Goal: Task Accomplishment & Management: Complete application form

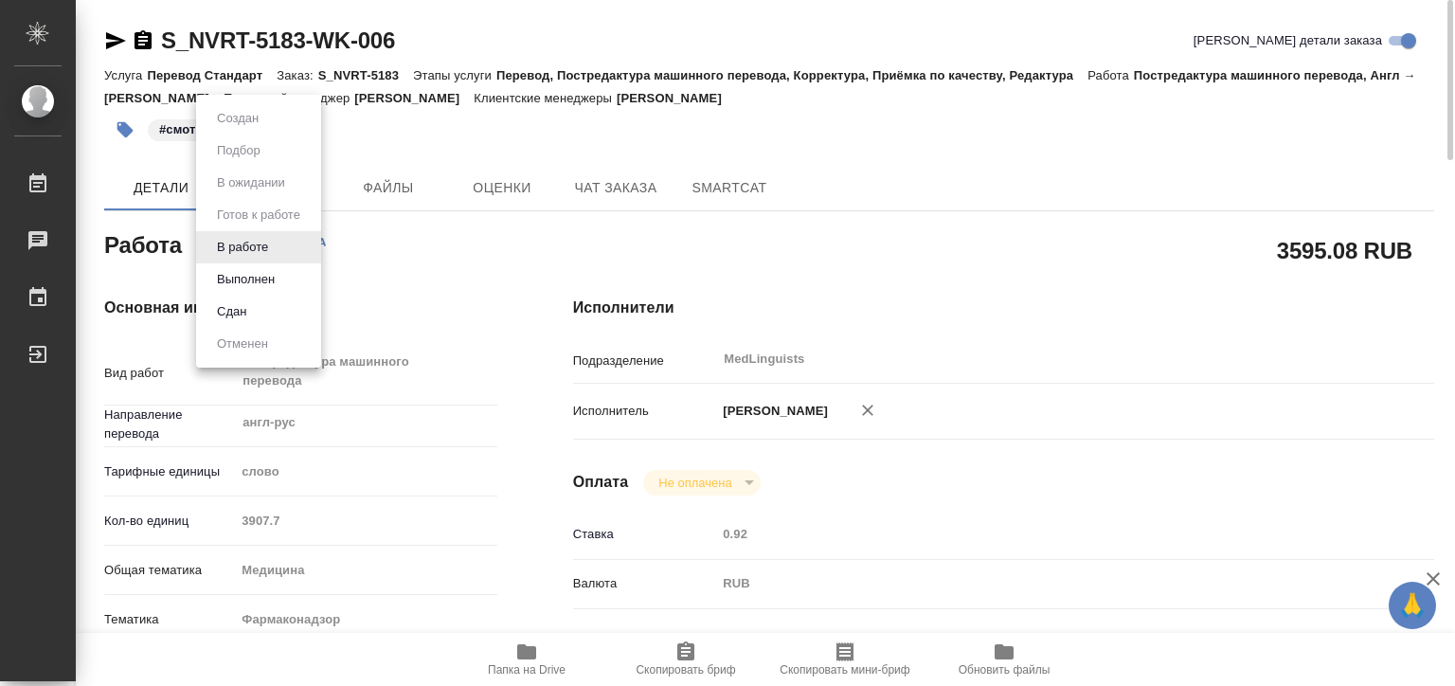
click at [256, 243] on body "🙏 .cls-1 fill:#fff; AWATERA Matveeva Elena Работы 0 Чаты График Выйти S_NVRT-51…" at bounding box center [727, 343] width 1455 height 686
click at [259, 270] on button "Выполнен" at bounding box center [245, 279] width 69 height 21
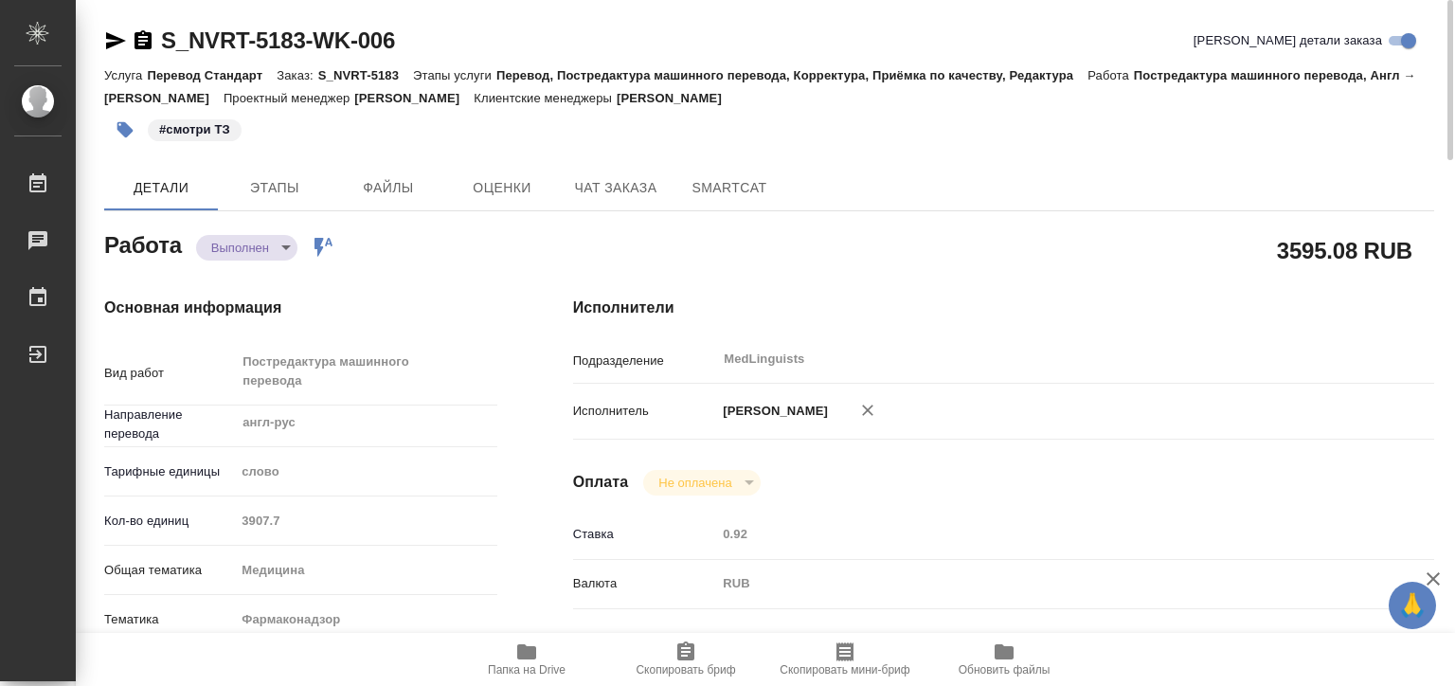
type textarea "x"
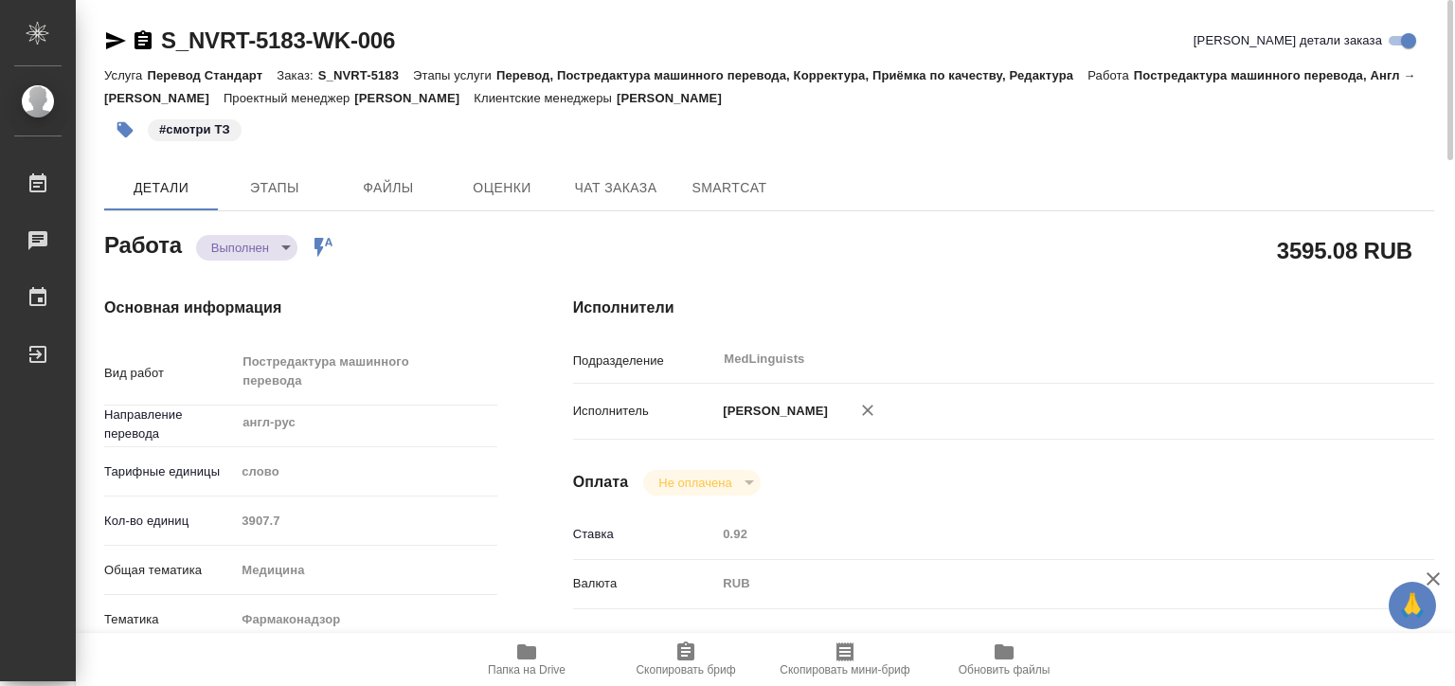
type textarea "x"
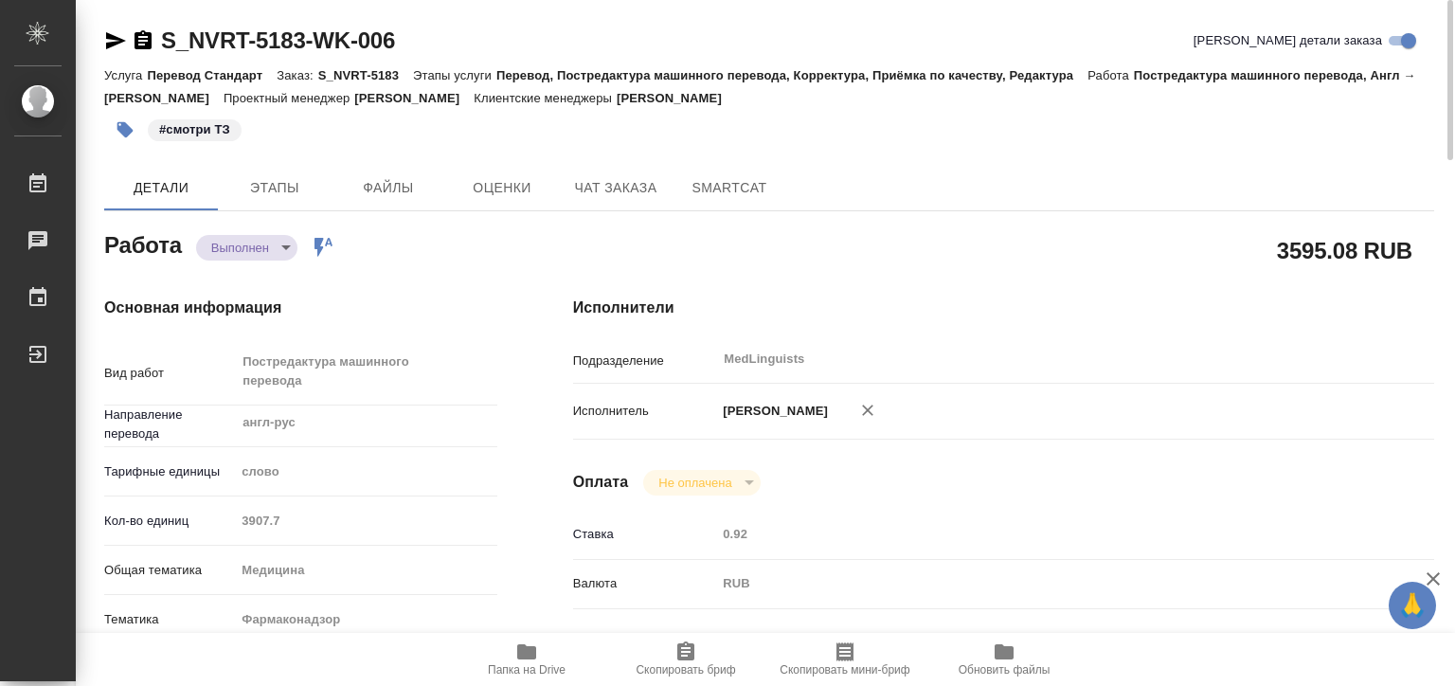
type textarea "x"
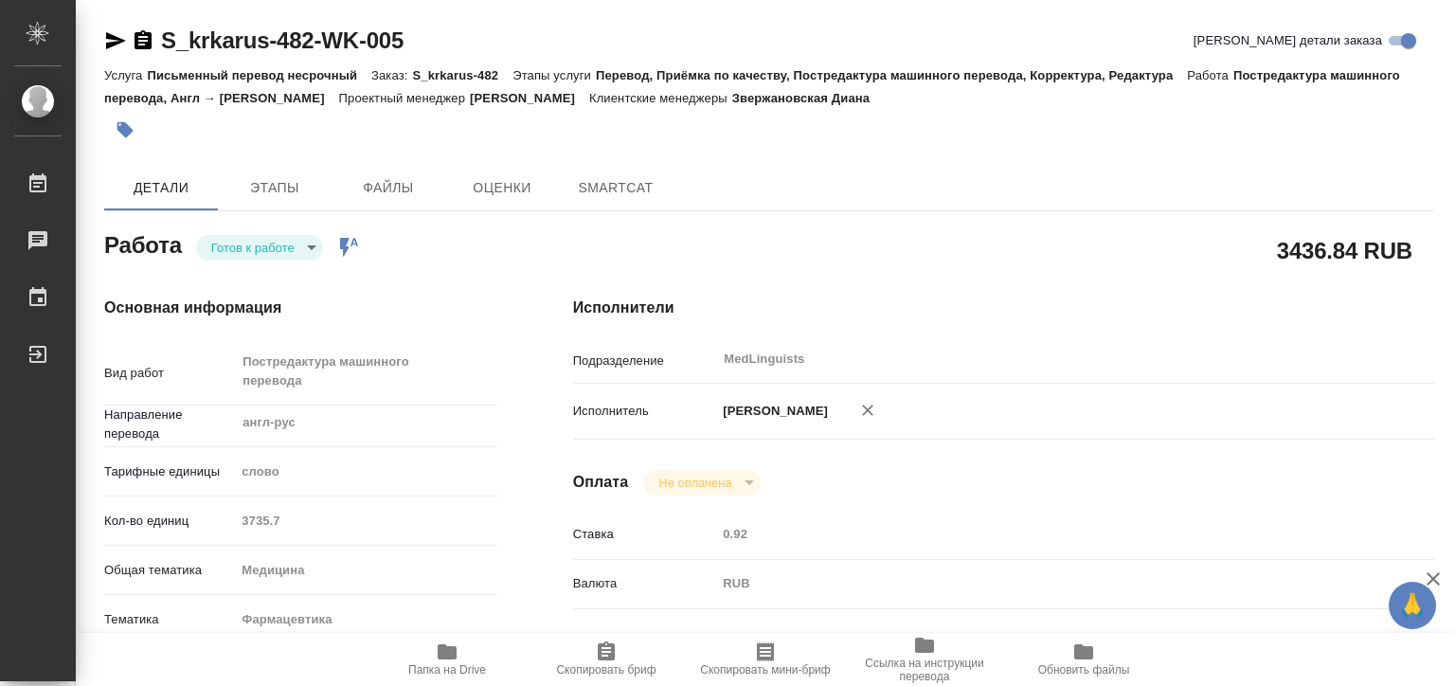
type textarea "x"
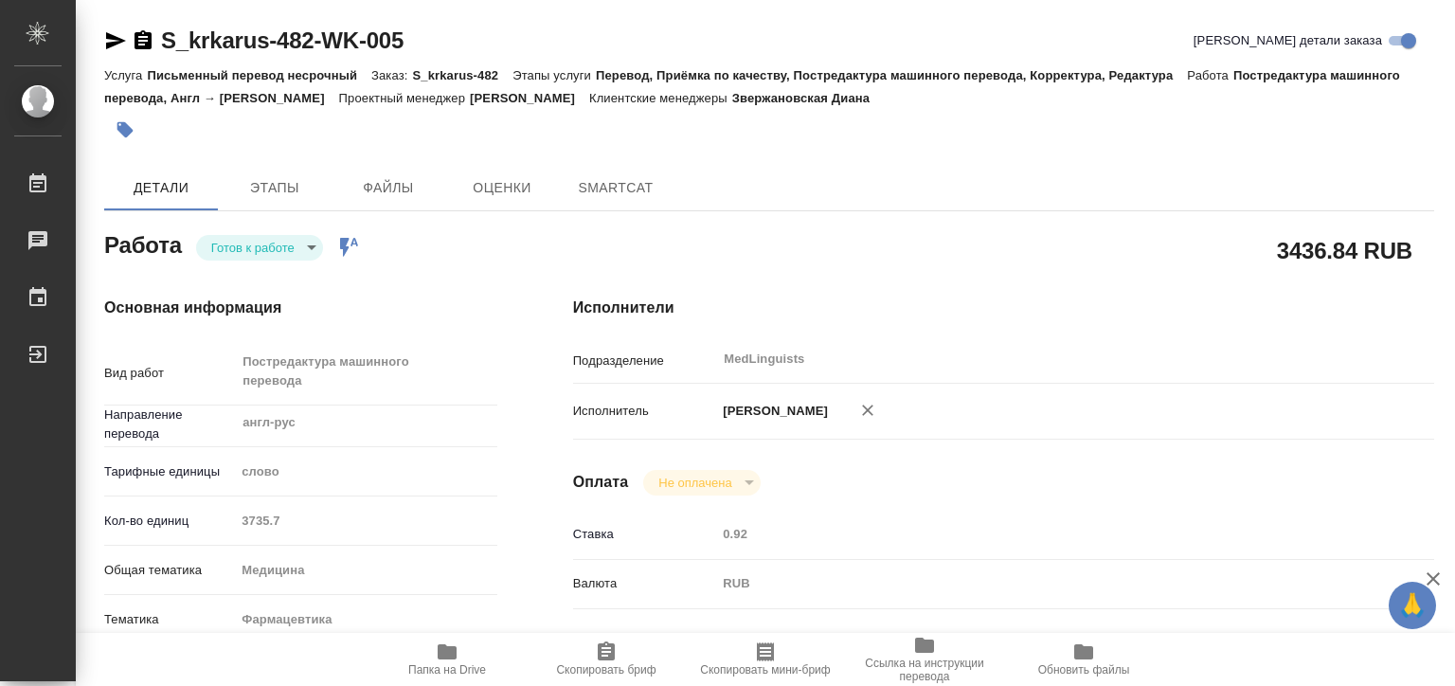
type textarea "x"
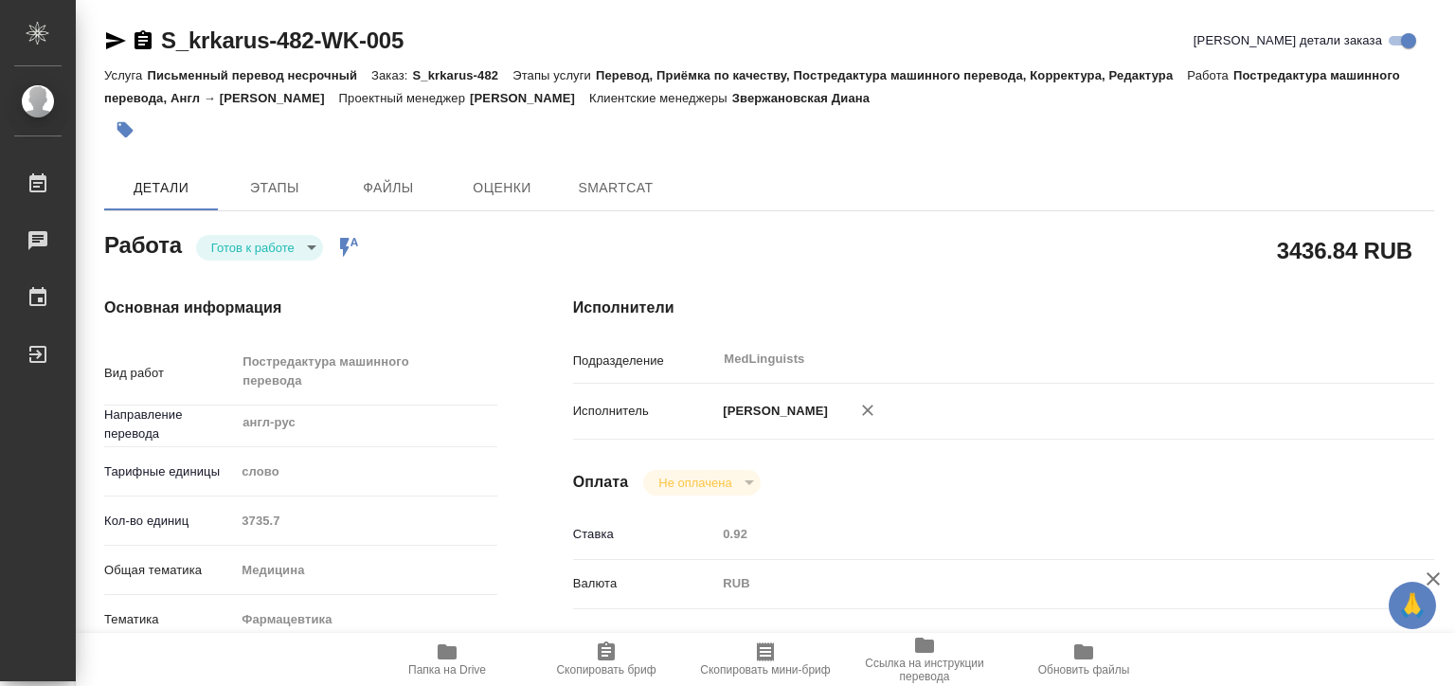
type textarea "x"
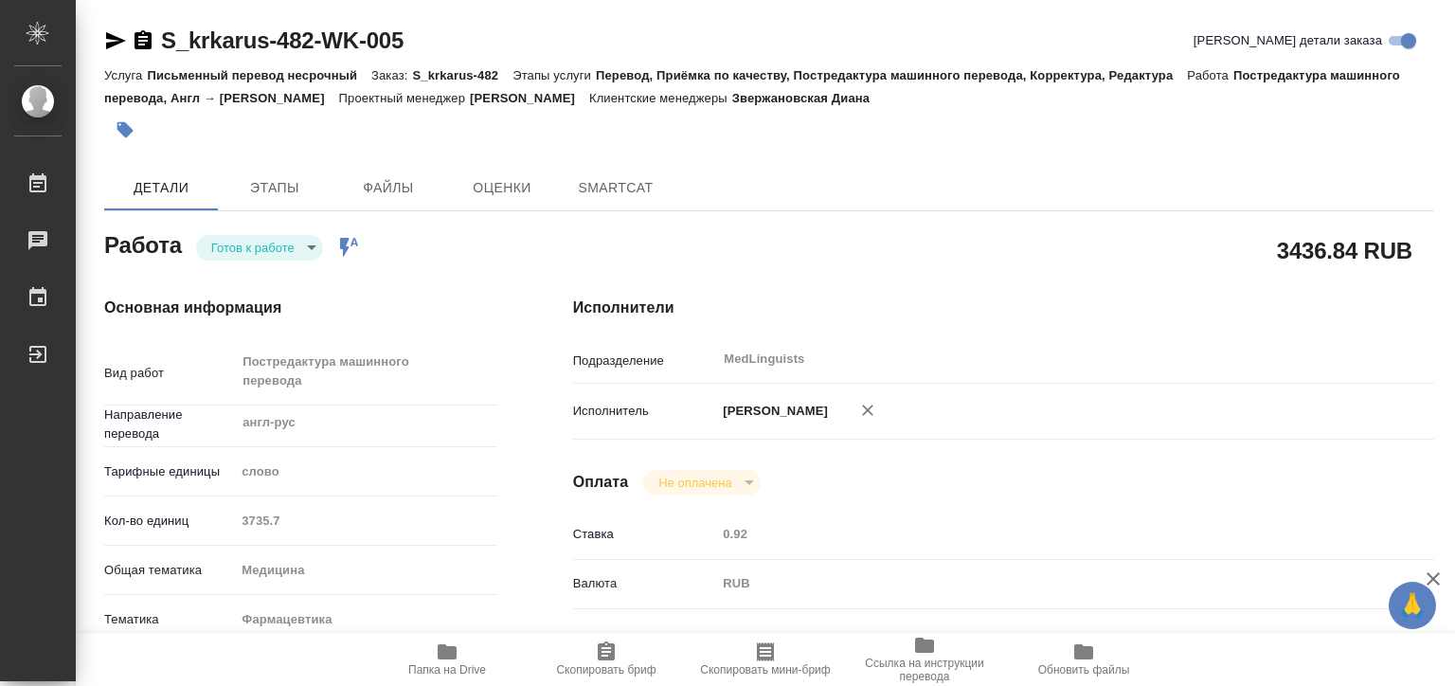
type textarea "x"
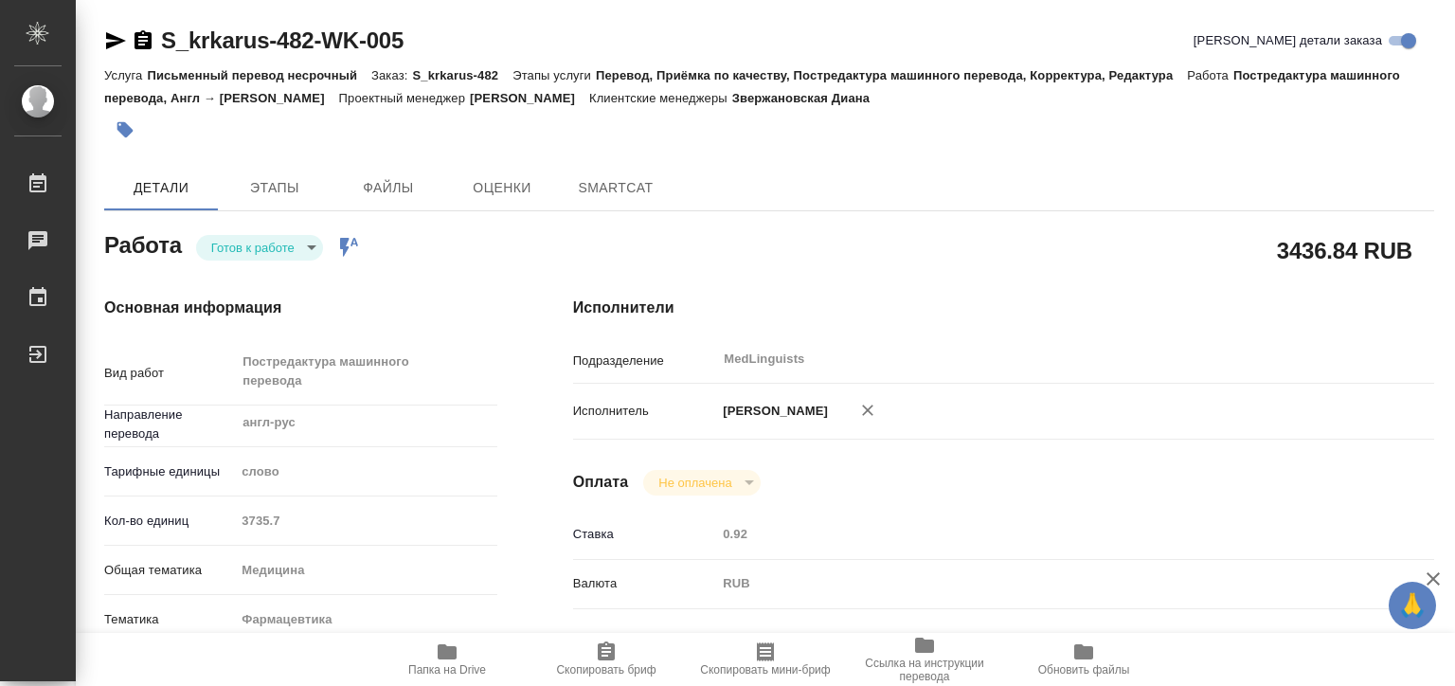
type textarea "x"
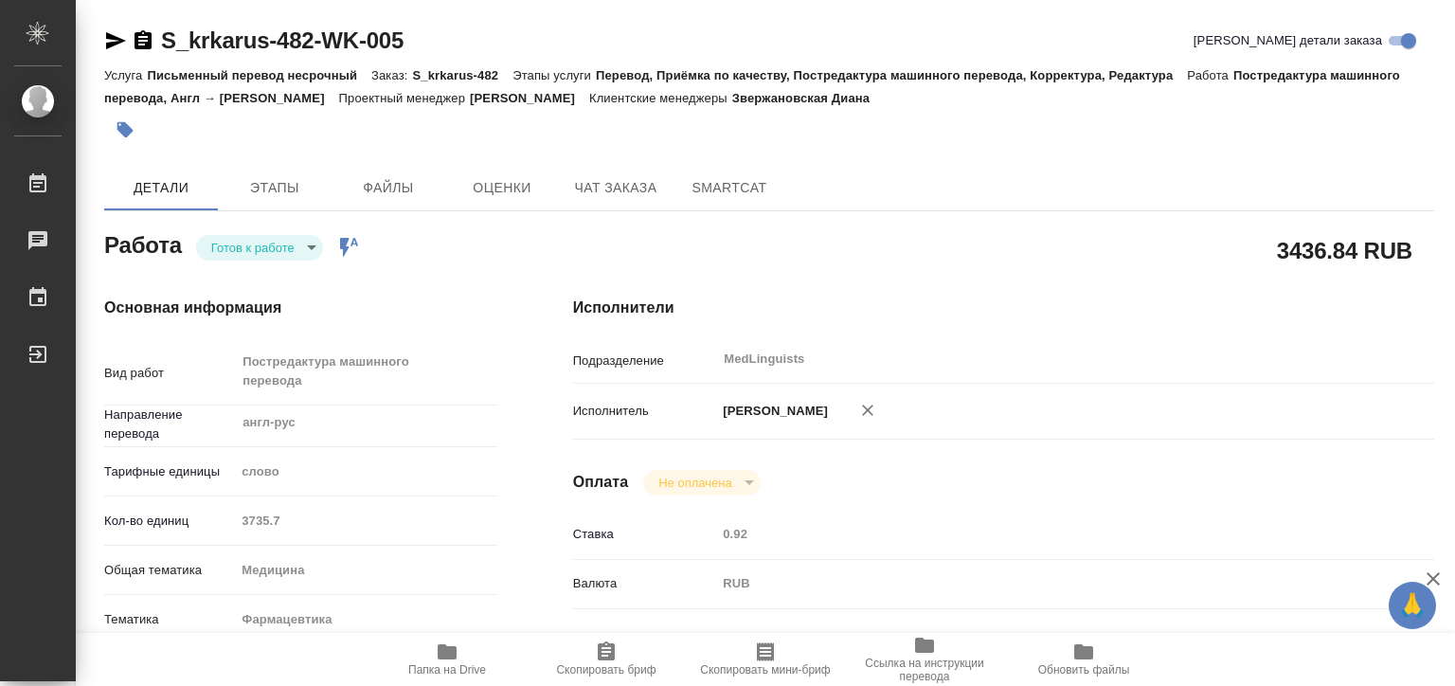
type textarea "x"
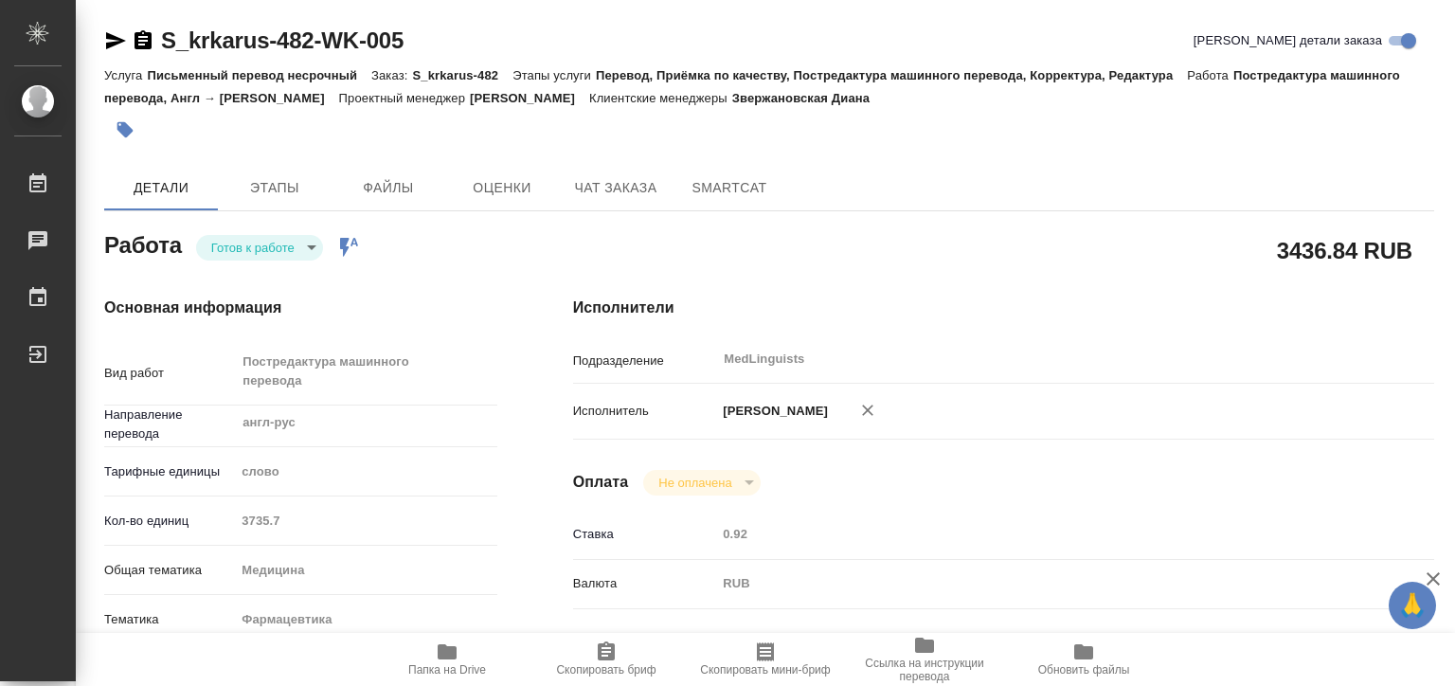
type textarea "x"
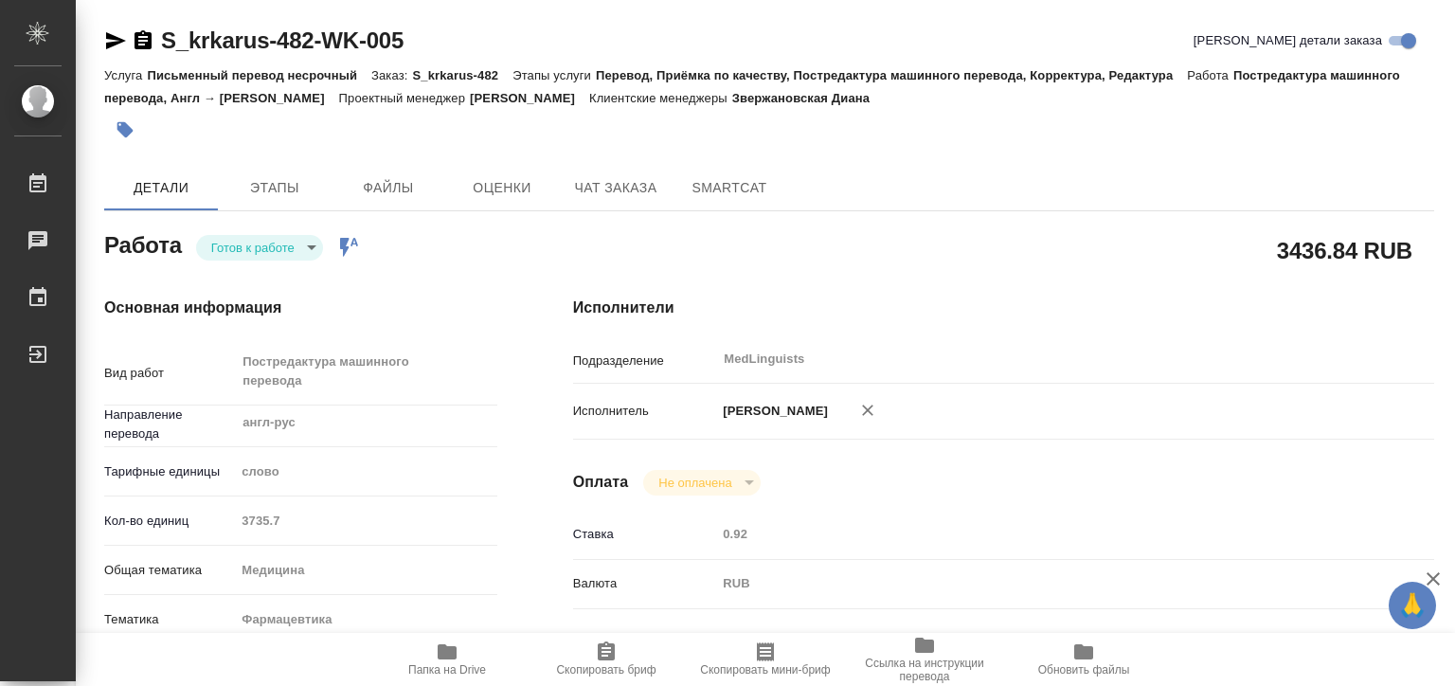
click at [262, 261] on div "Основная информация Вид работ Постредактура машинного перевода x ​ Направление …" at bounding box center [300, 673] width 469 height 828
click at [255, 246] on body "🙏 .cls-1 fill:#fff; AWATERA Matveeva Elena Работы 0 Чаты График Выйти S_krkarus…" at bounding box center [727, 343] width 1455 height 686
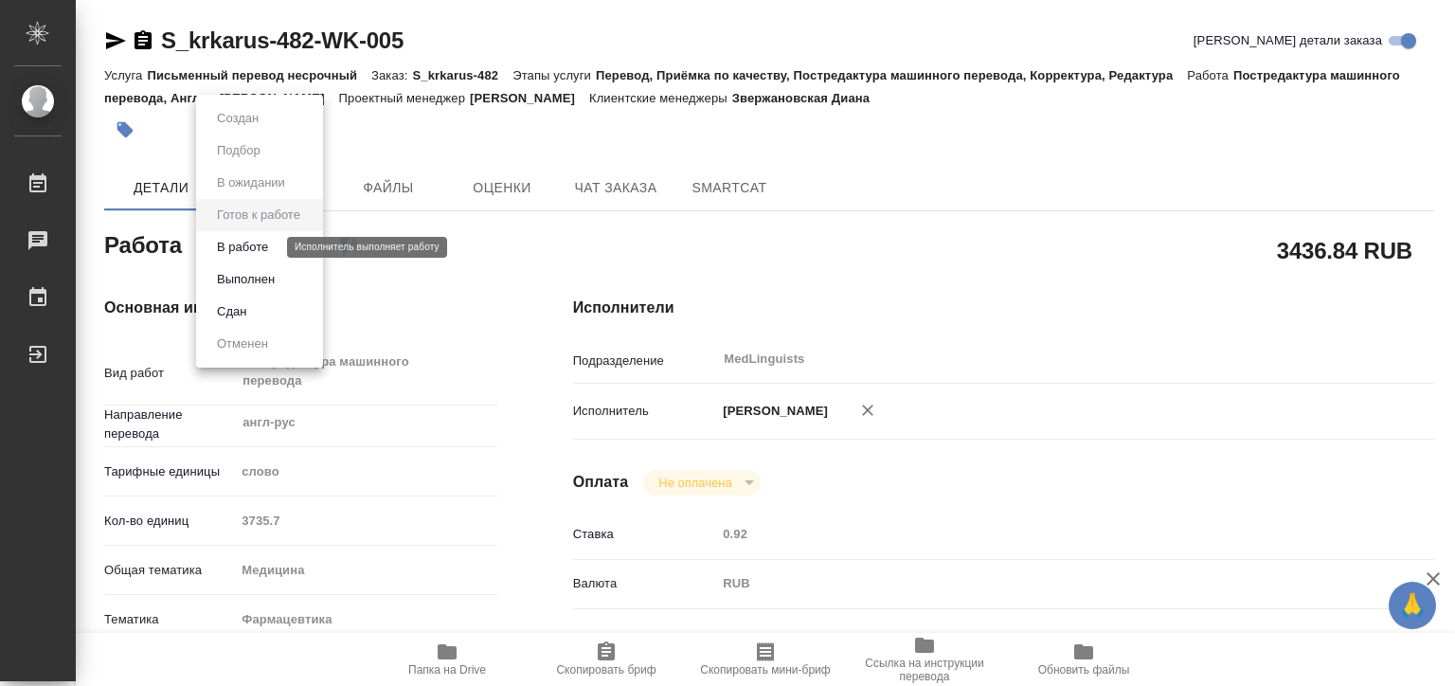
click at [259, 247] on button "В работе" at bounding box center [242, 247] width 63 height 21
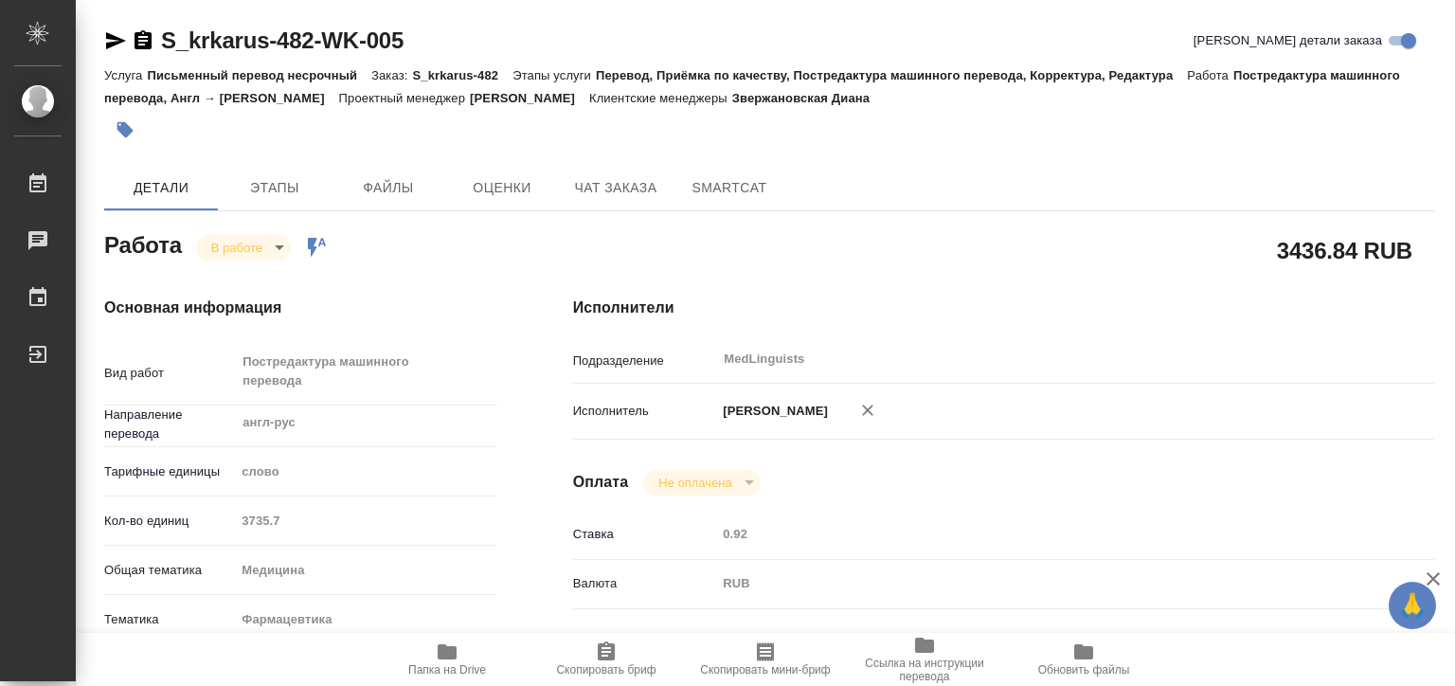
type textarea "x"
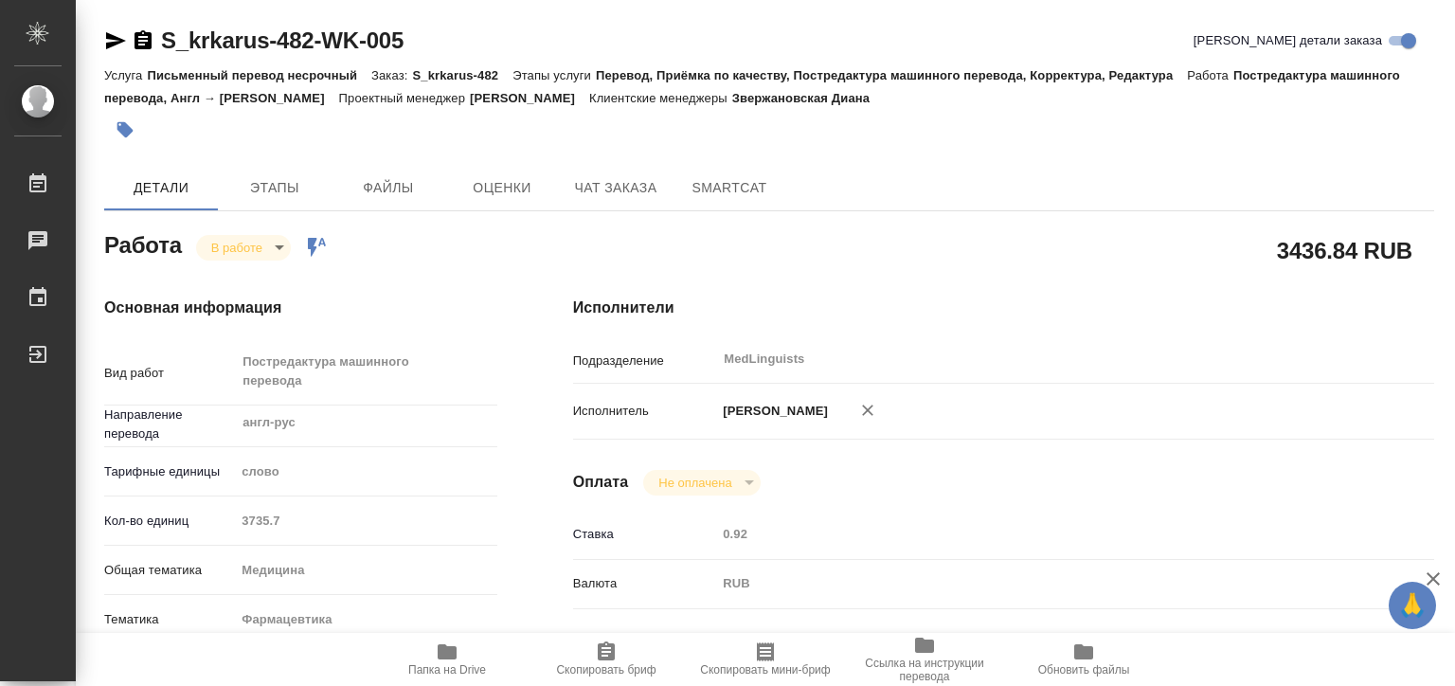
type textarea "x"
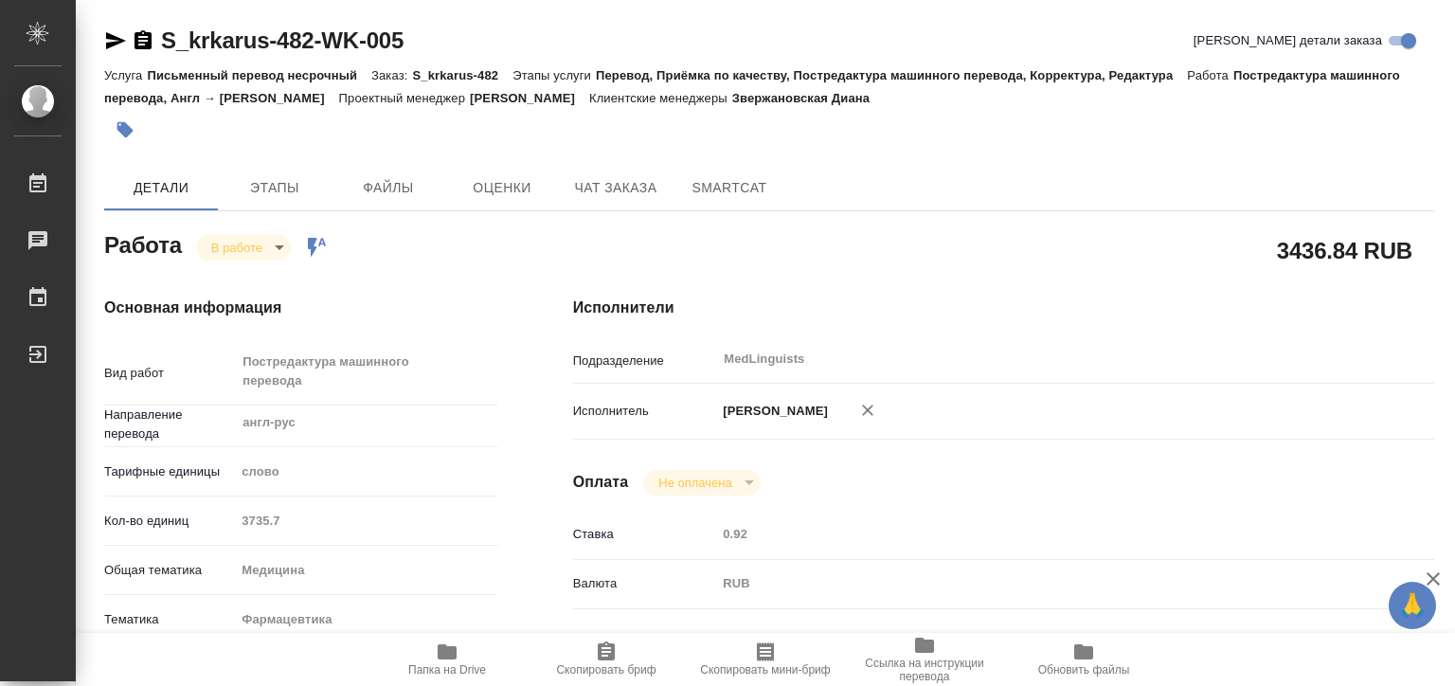
type textarea "x"
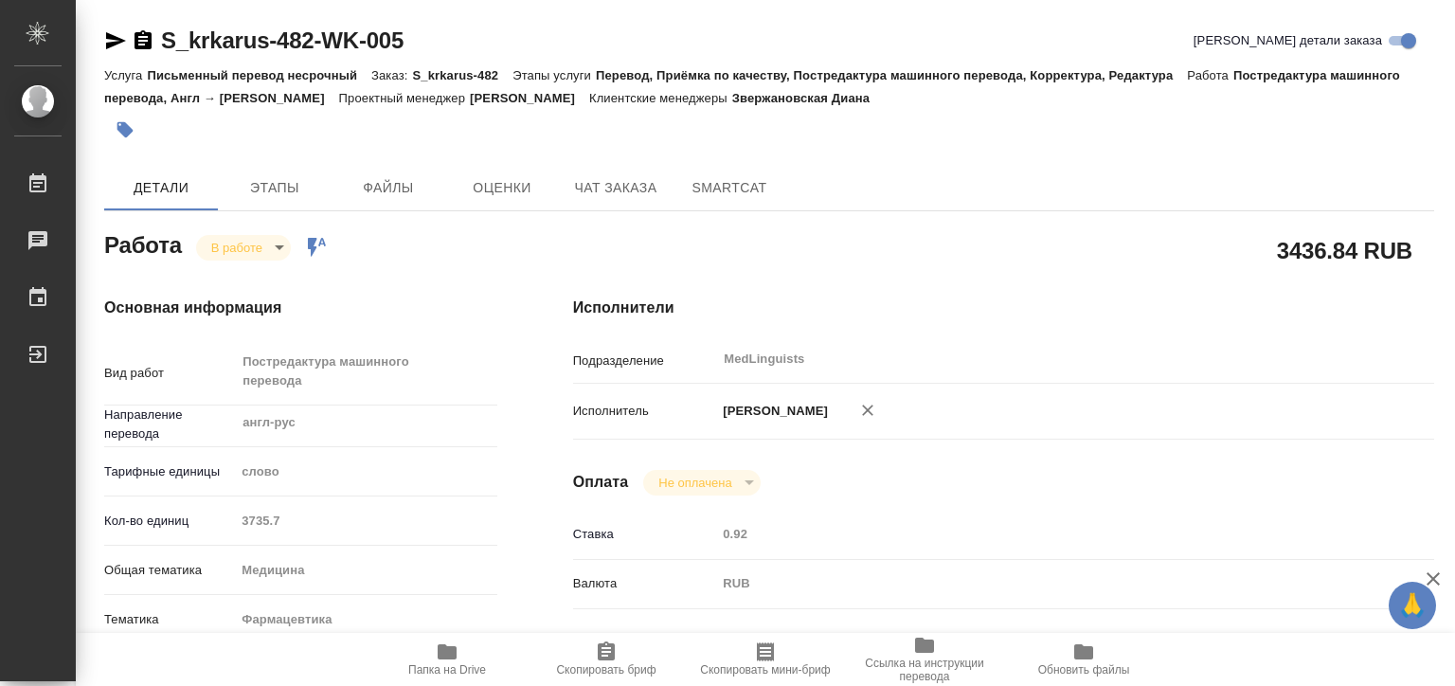
type textarea "x"
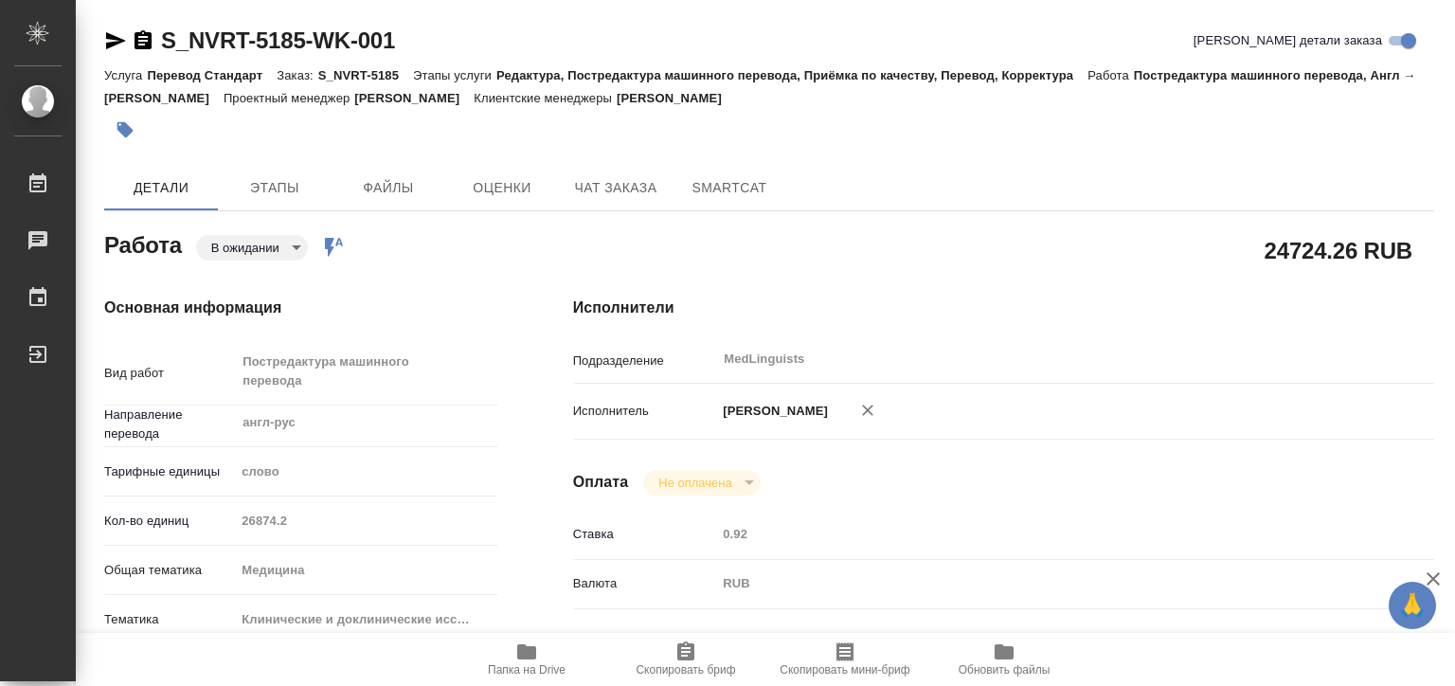
type textarea "x"
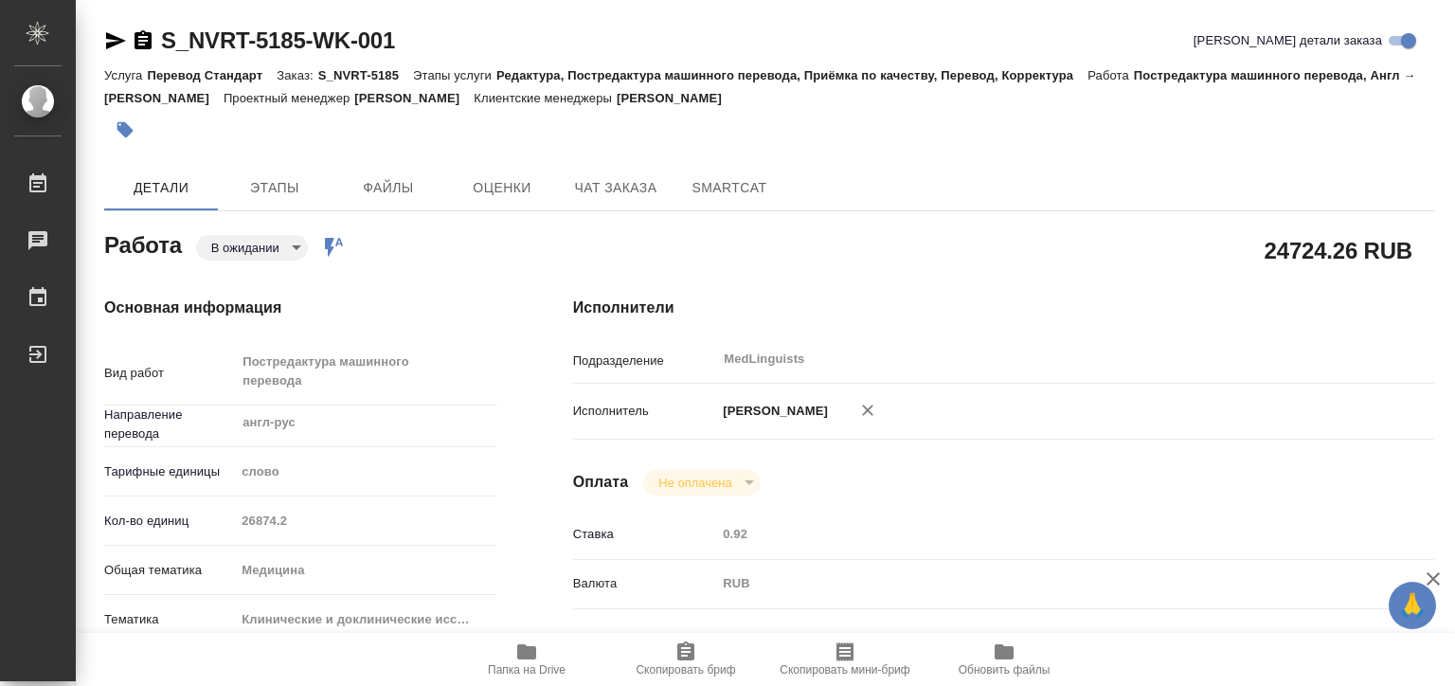
type textarea "x"
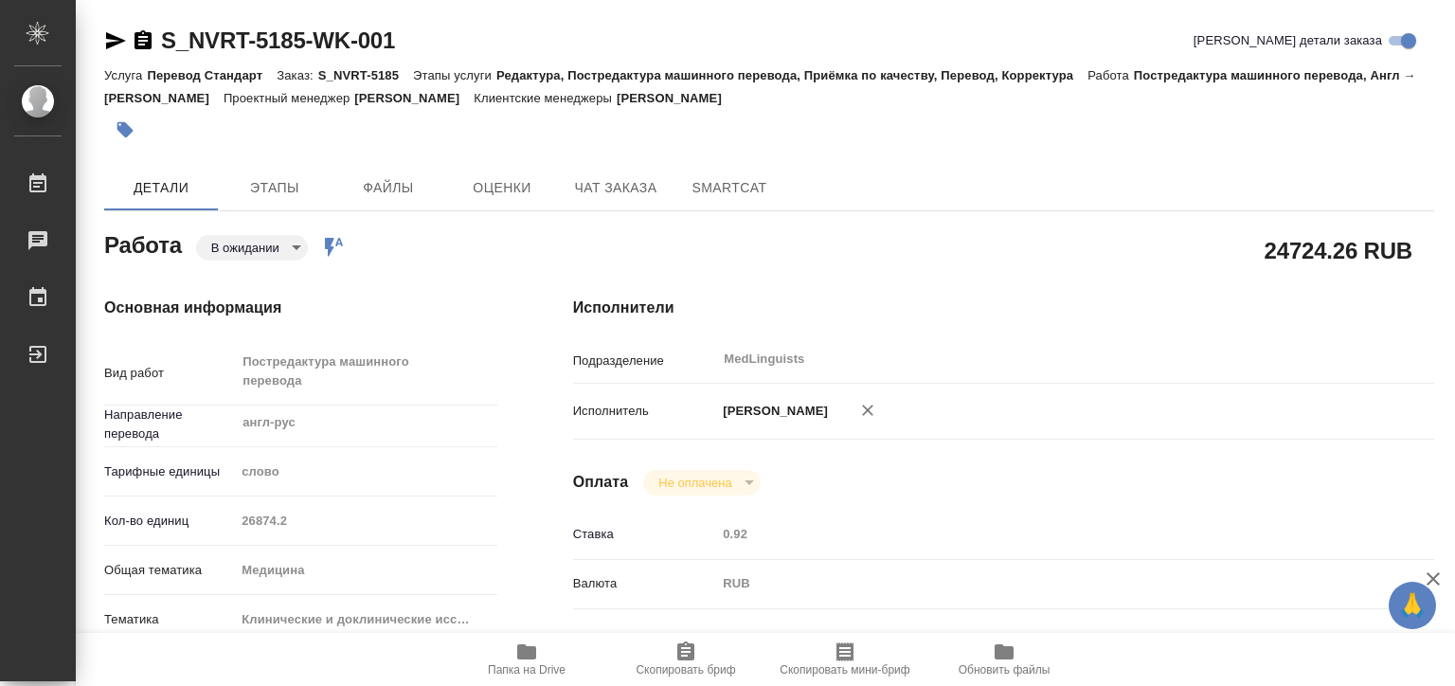
type textarea "x"
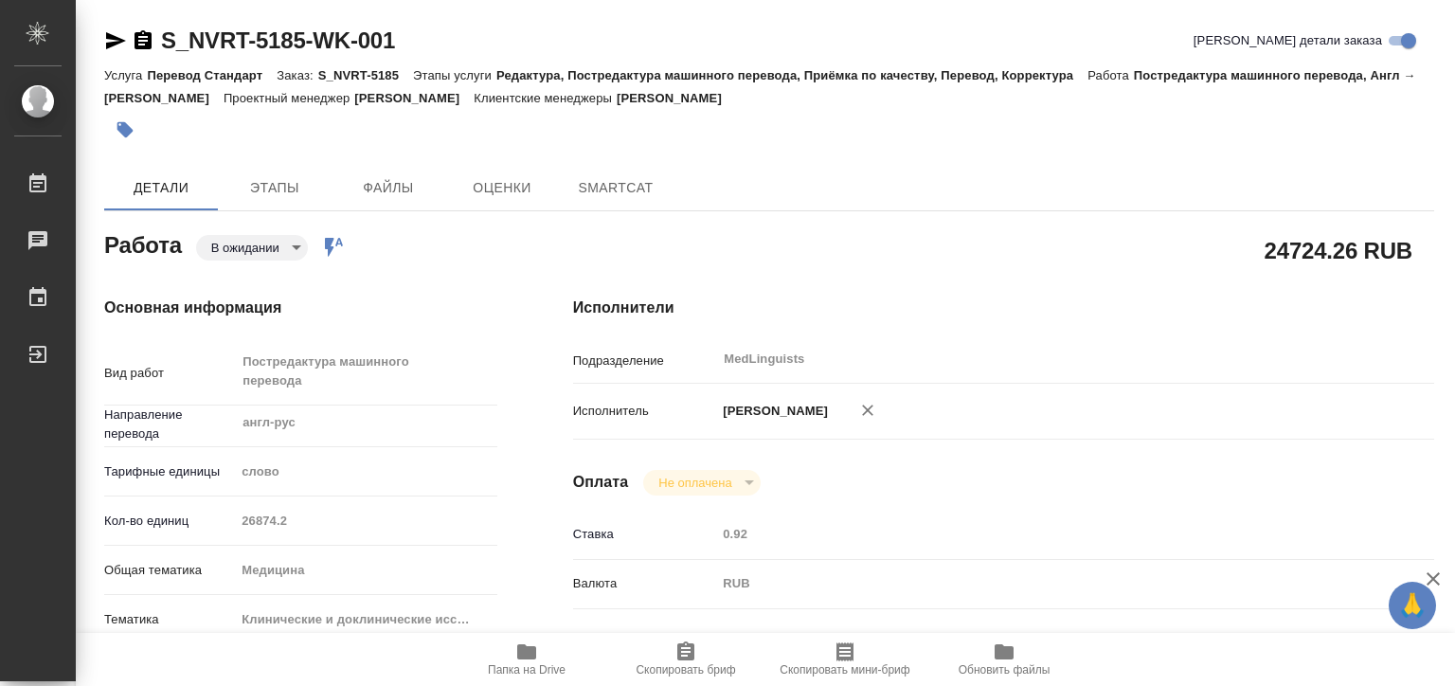
type textarea "x"
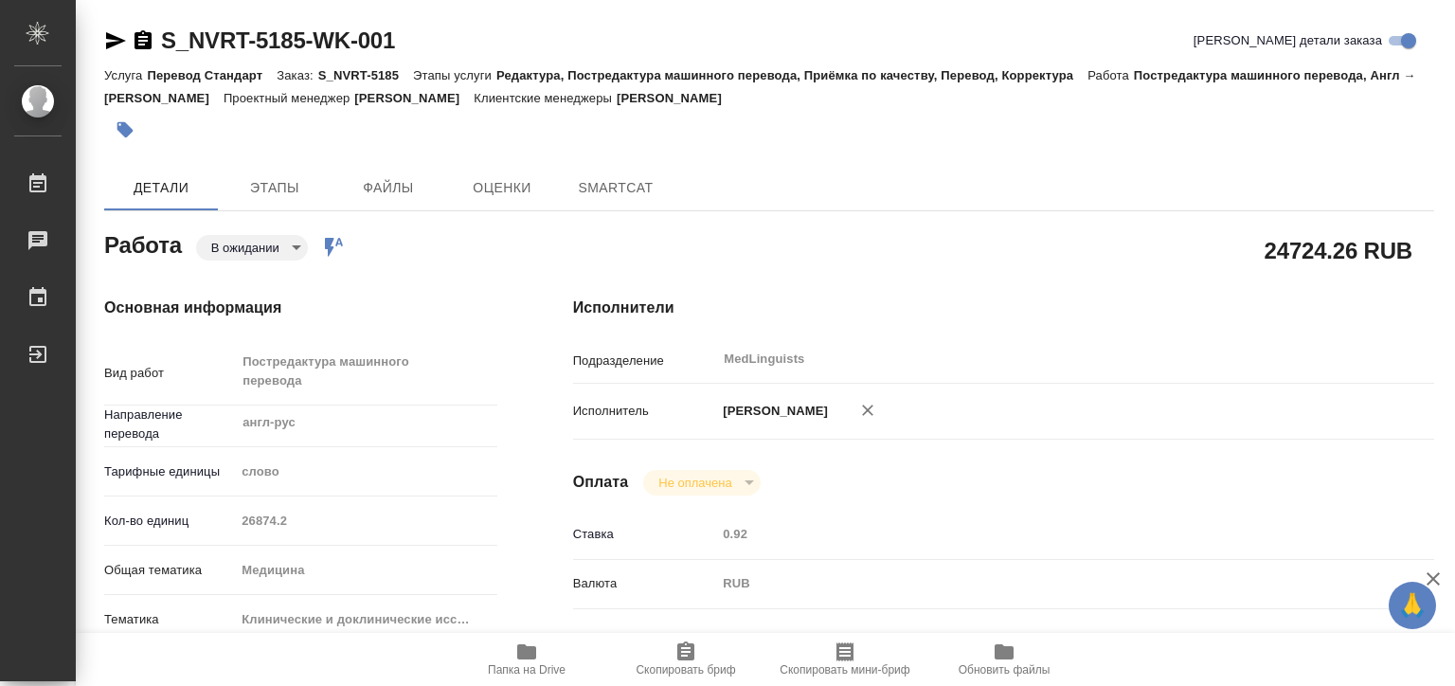
type textarea "x"
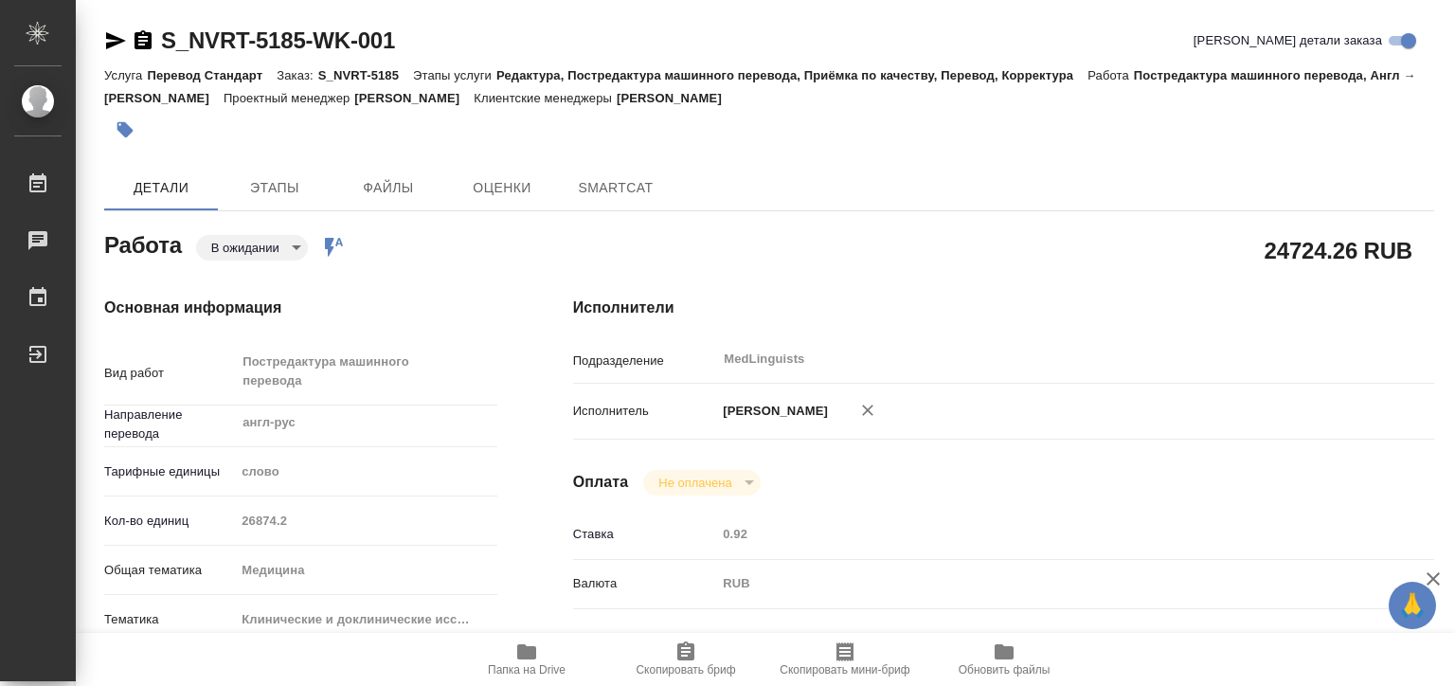
type textarea "x"
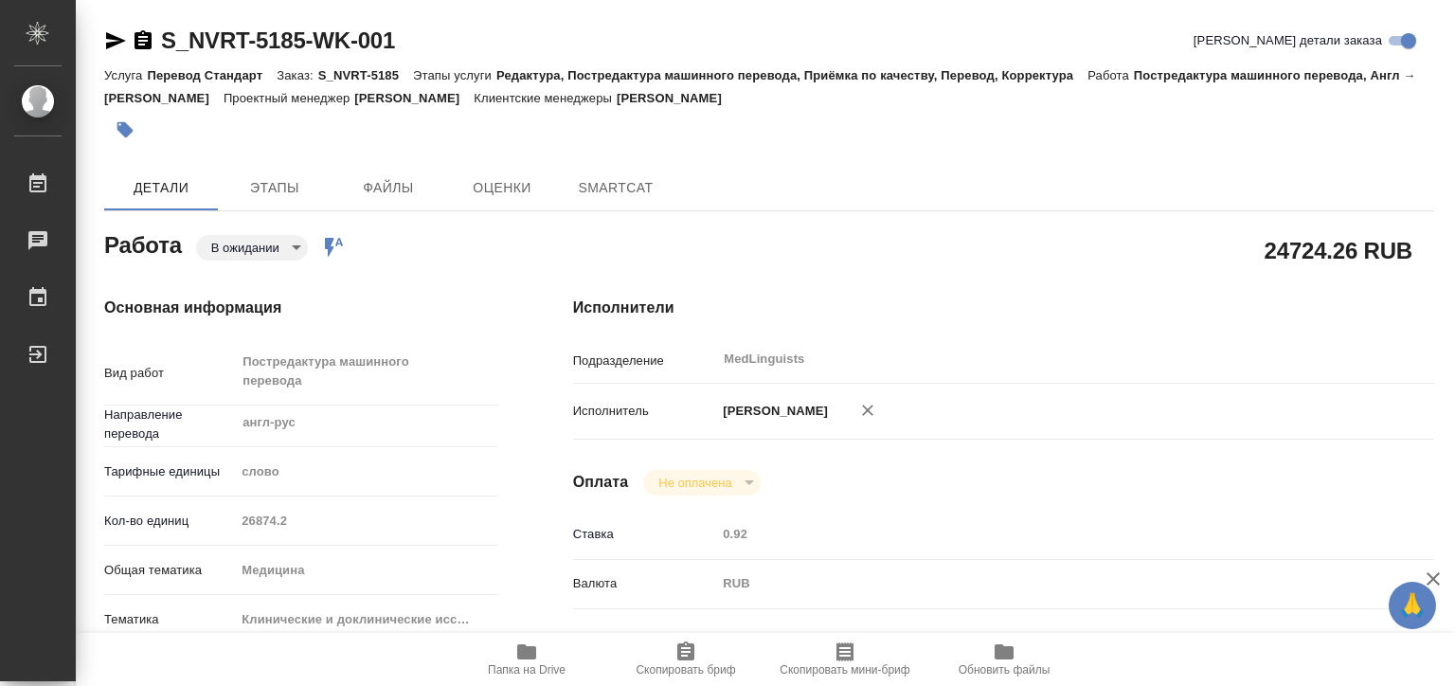
type textarea "x"
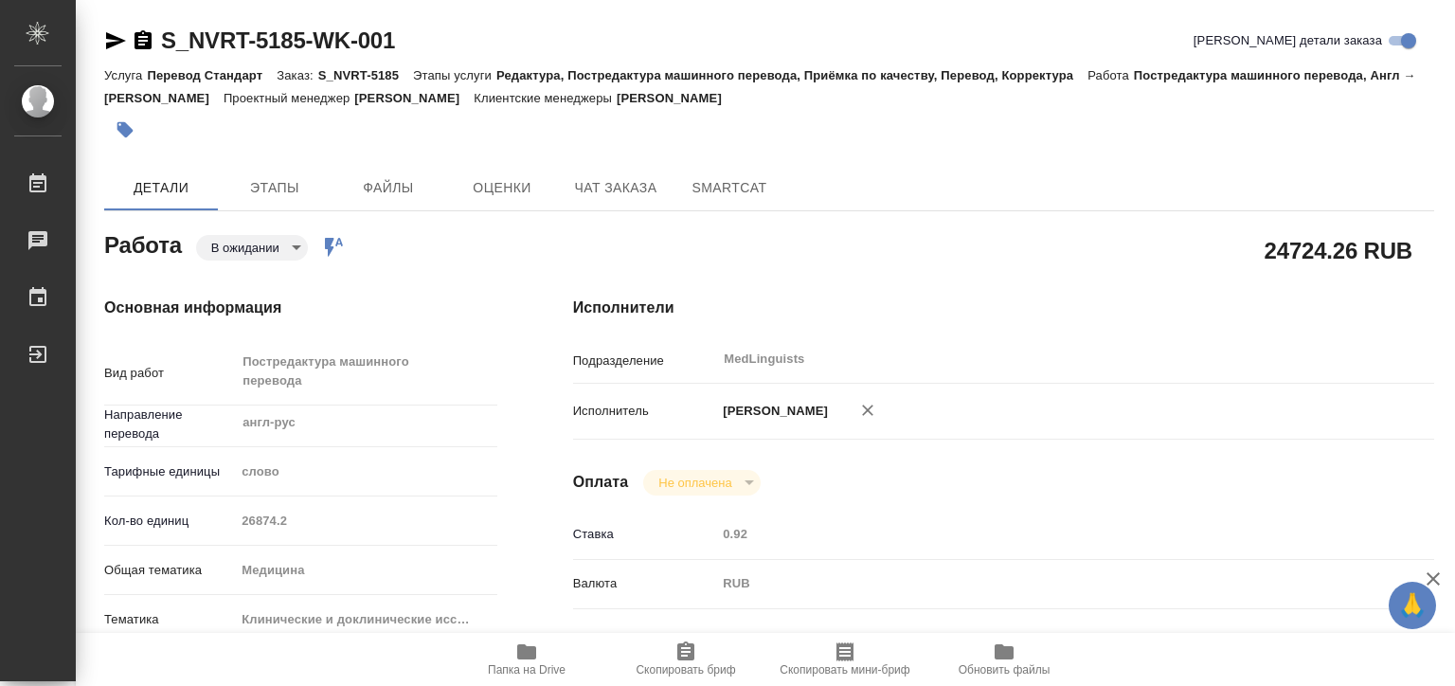
type textarea "x"
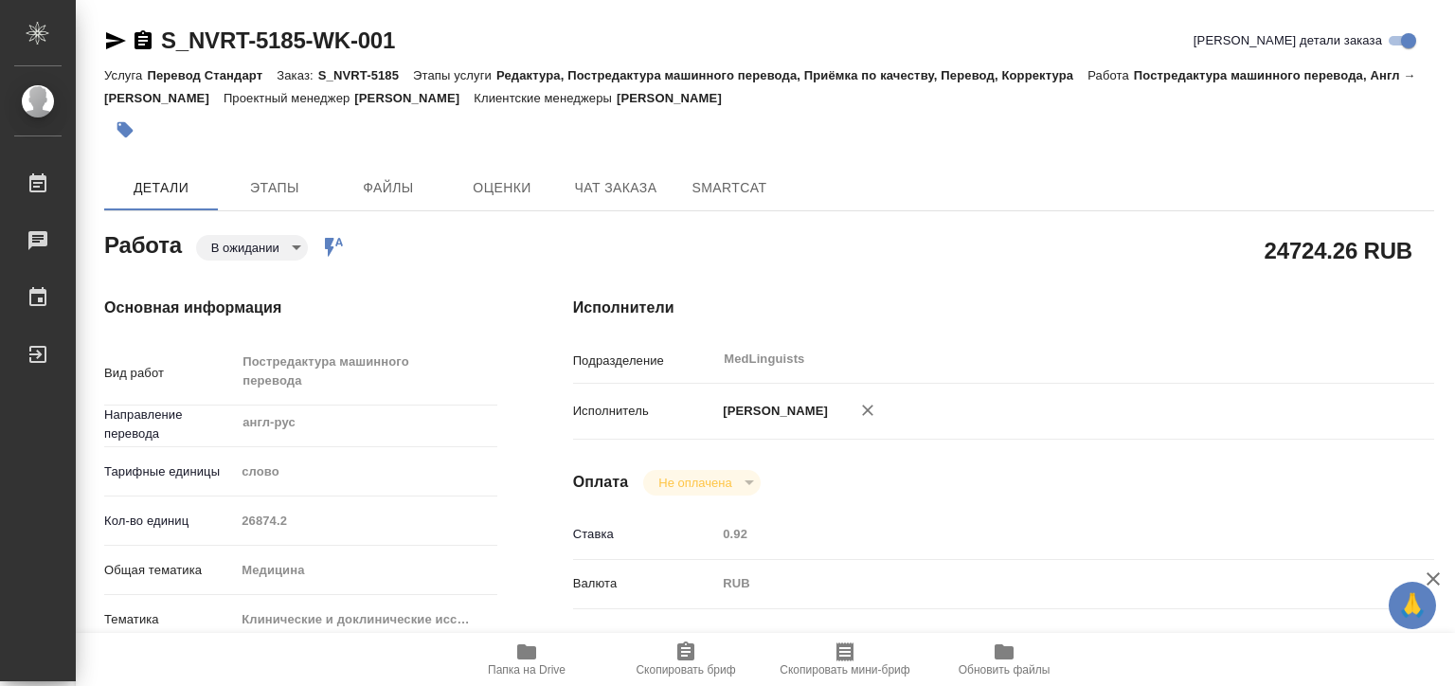
type textarea "x"
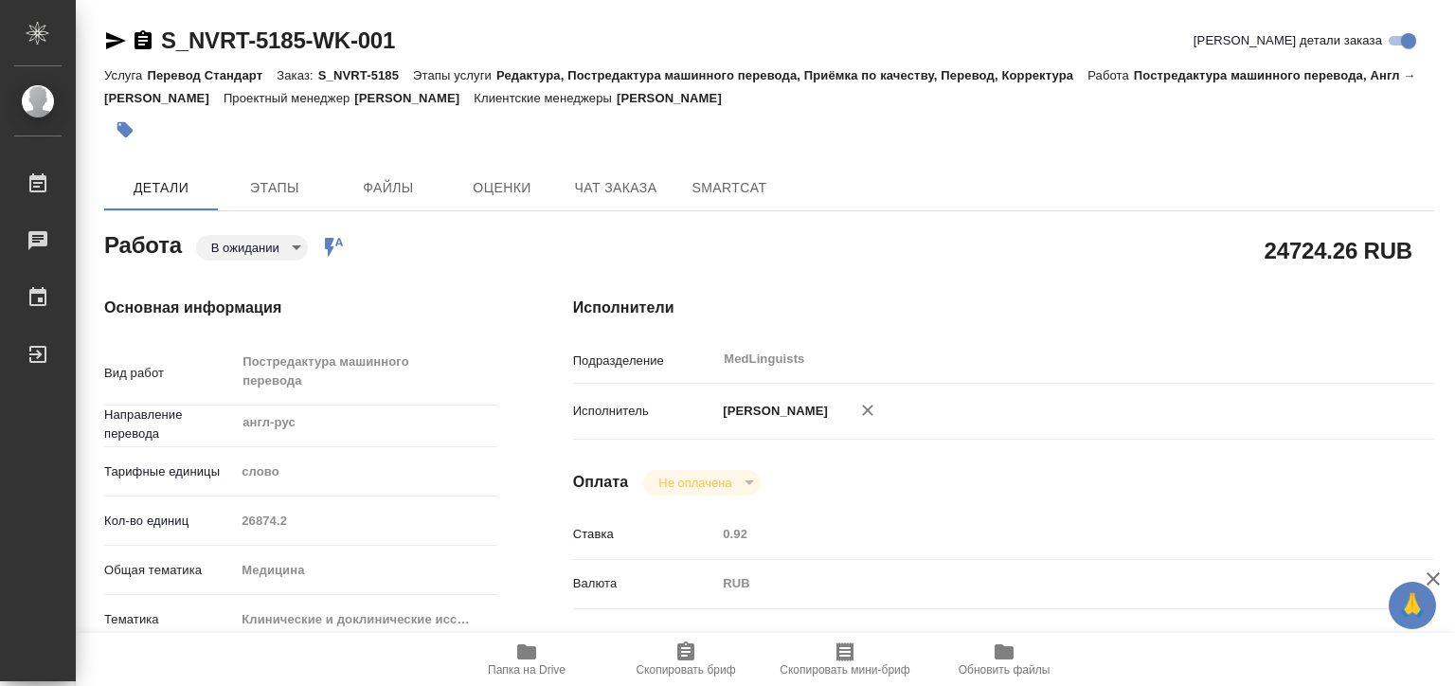
type textarea "x"
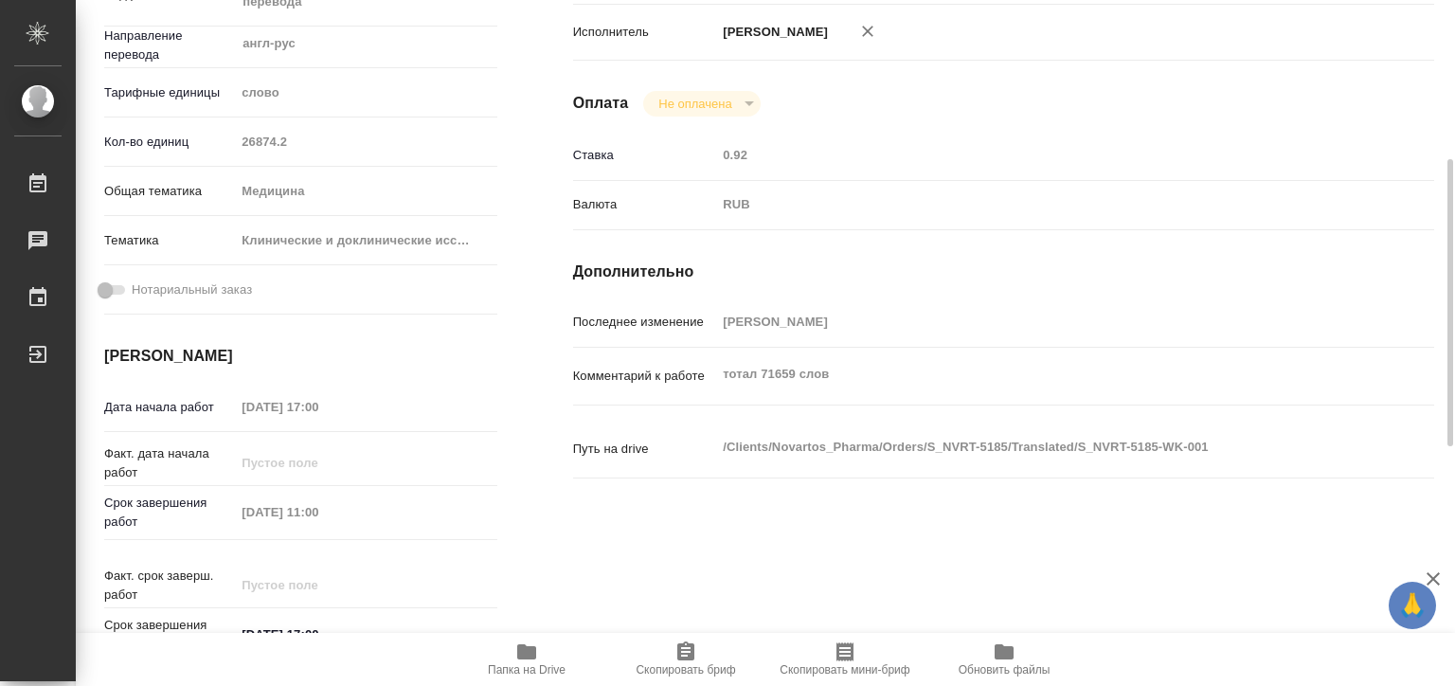
scroll to position [473, 0]
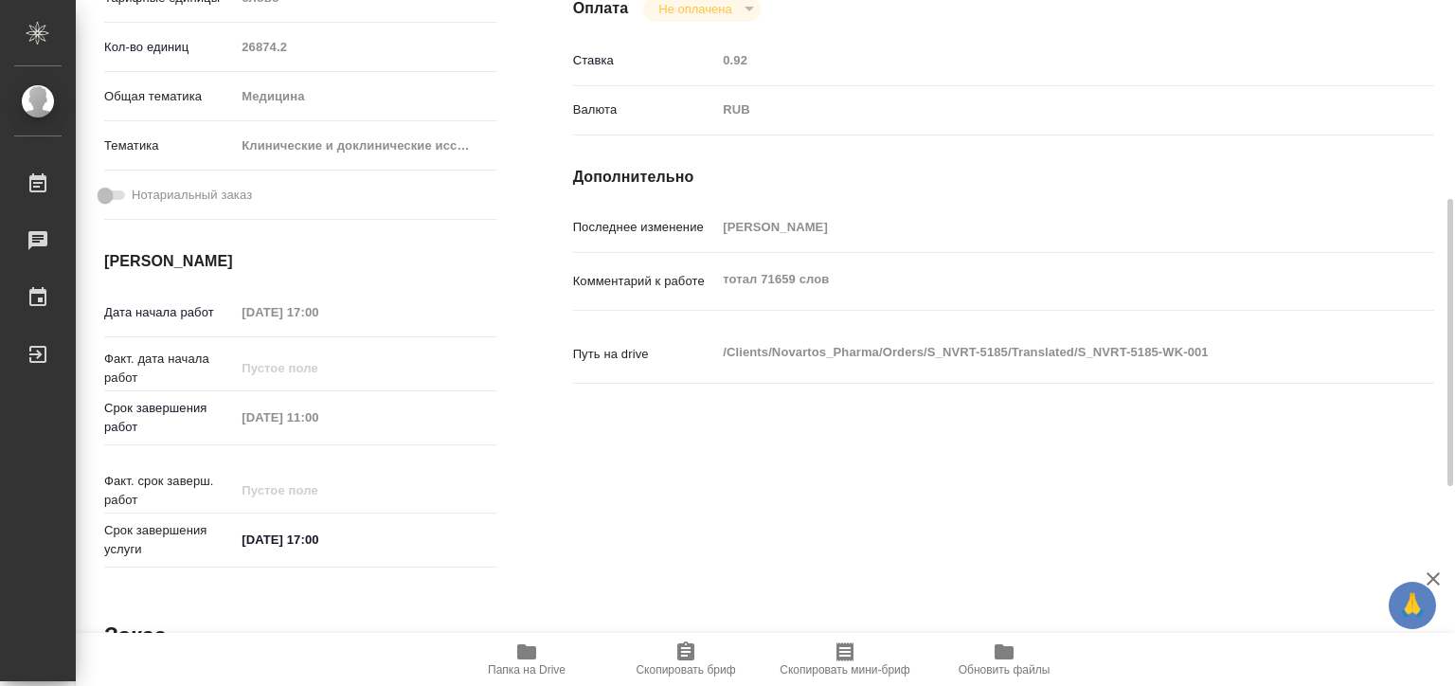
click at [674, 519] on div "Исполнители Подразделение MedLinguists ​ Исполнитель Матвеева Елена Оплата Не о…" at bounding box center [1003, 199] width 937 height 828
